Goal: Transaction & Acquisition: Purchase product/service

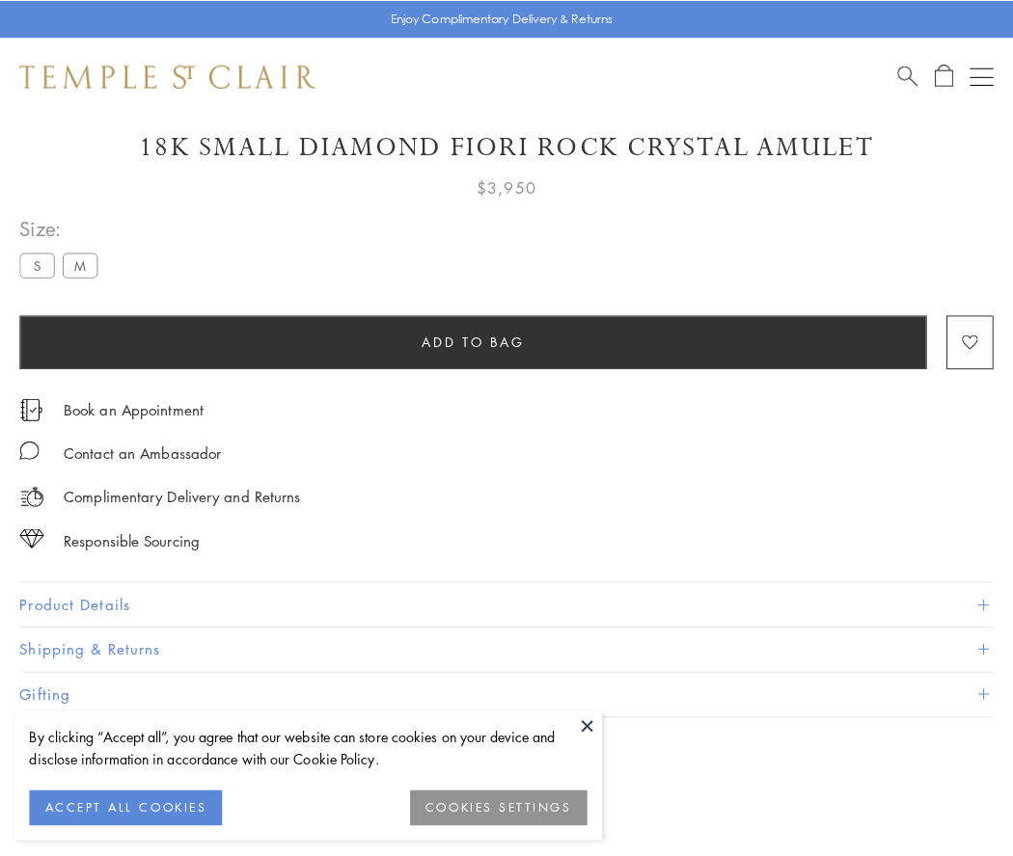
scroll to position [114, 0]
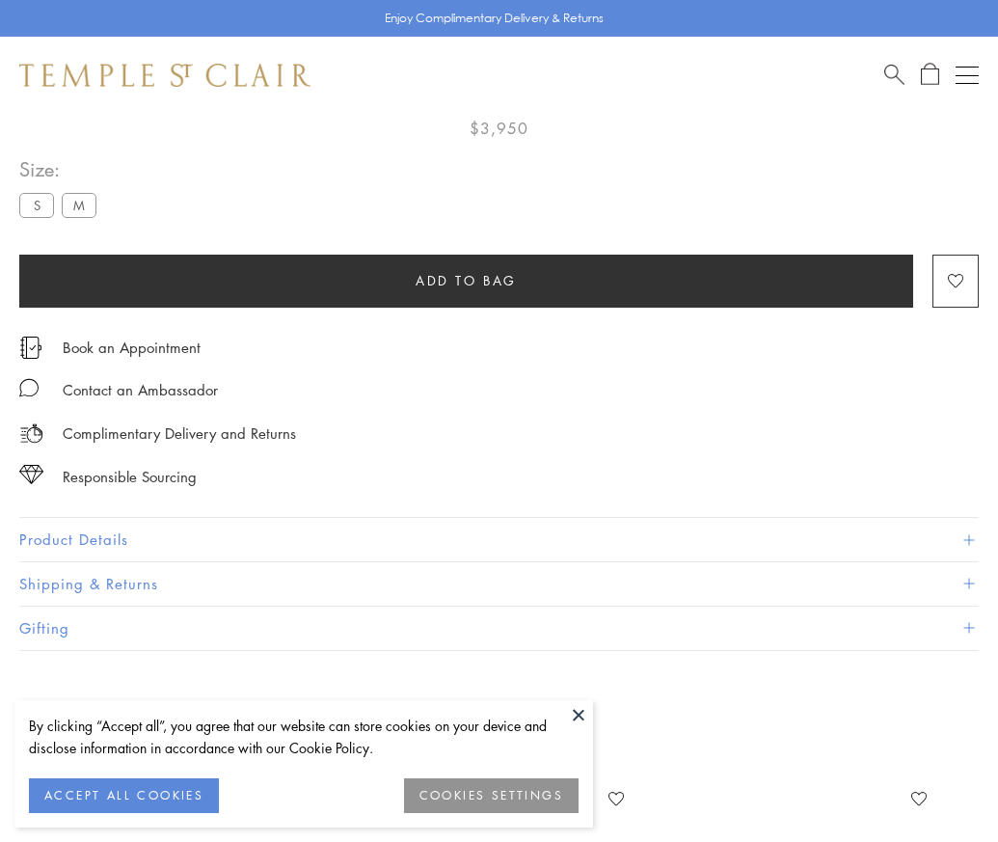
click at [466, 270] on span "Add to bag" at bounding box center [466, 280] width 101 height 21
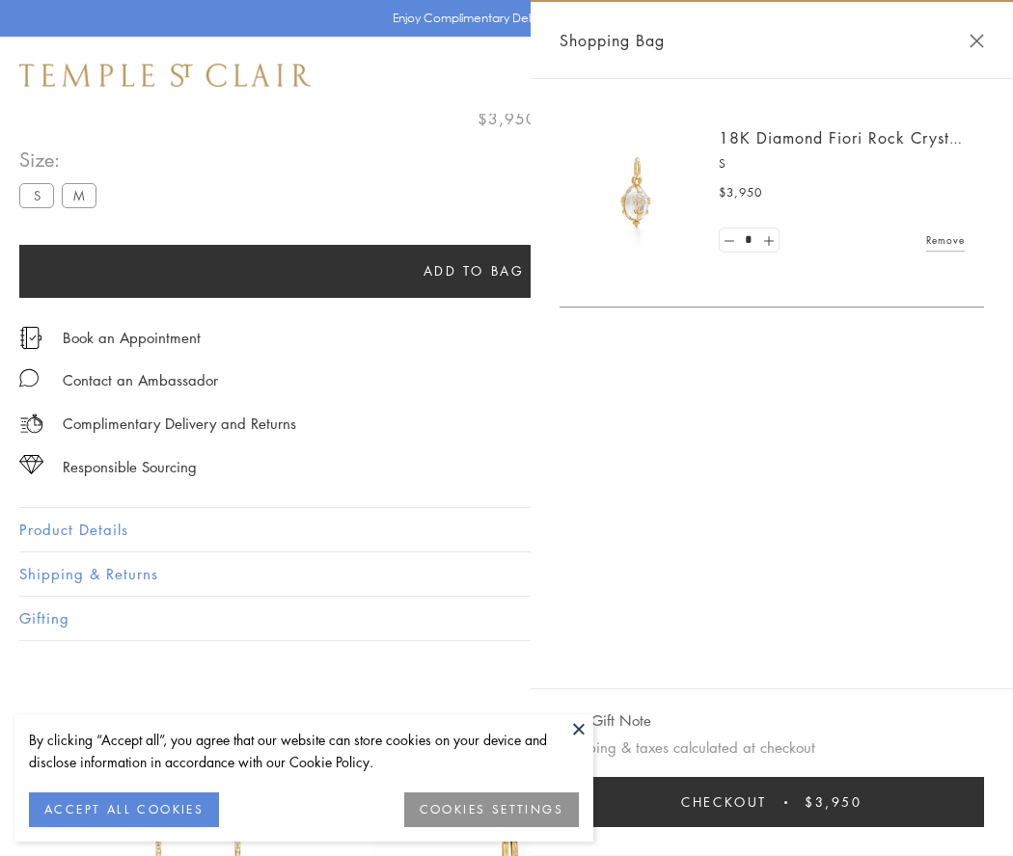
click at [767, 802] on span "Checkout" at bounding box center [724, 802] width 86 height 21
